Goal: Check status: Check status

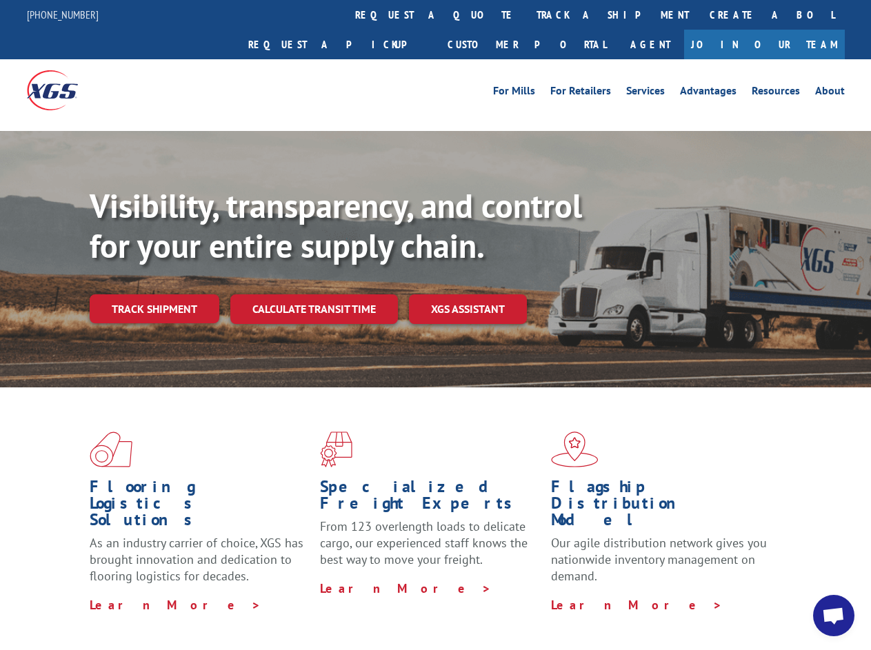
click at [435, 325] on div "Visibility, transparency, and control for your entire supply chain. Track shipm…" at bounding box center [480, 282] width 781 height 192
click at [526, 14] on link "track a shipment" at bounding box center [612, 15] width 173 height 30
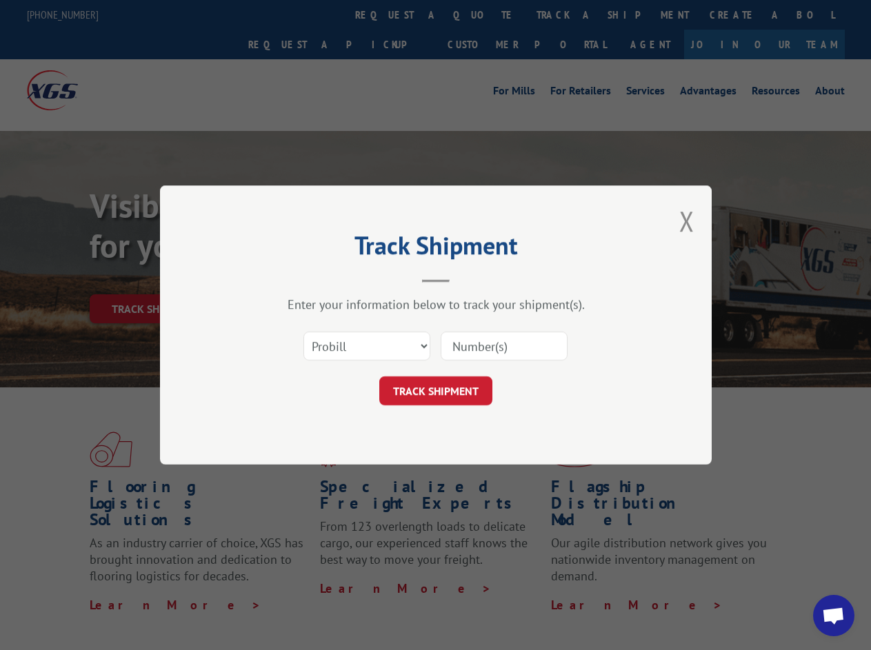
click at [481, 14] on div "Track Shipment Enter your information below to track your shipment(s). Select c…" at bounding box center [435, 325] width 871 height 650
click at [568, 14] on div "Track Shipment Enter your information below to track your shipment(s). Select c…" at bounding box center [435, 325] width 871 height 650
click at [154, 279] on div "Track Shipment Enter your information below to track your shipment(s). Select c…" at bounding box center [435, 325] width 871 height 650
click at [313, 279] on header "Track Shipment" at bounding box center [436, 259] width 414 height 47
click at [468, 279] on header "Track Shipment" at bounding box center [436, 259] width 414 height 47
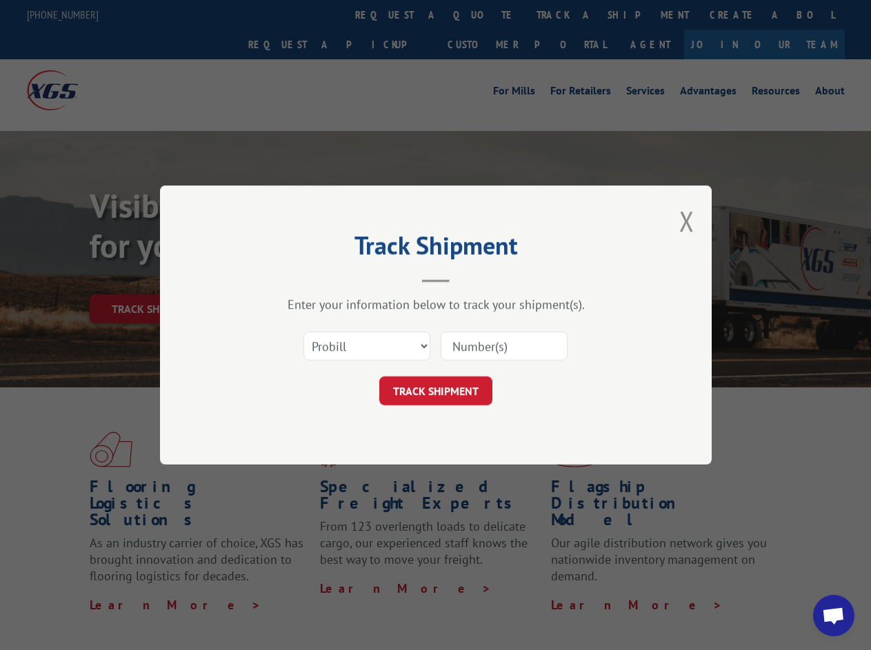
click at [834, 616] on span "Open chat" at bounding box center [833, 617] width 23 height 19
